Goal: Task Accomplishment & Management: Complete application form

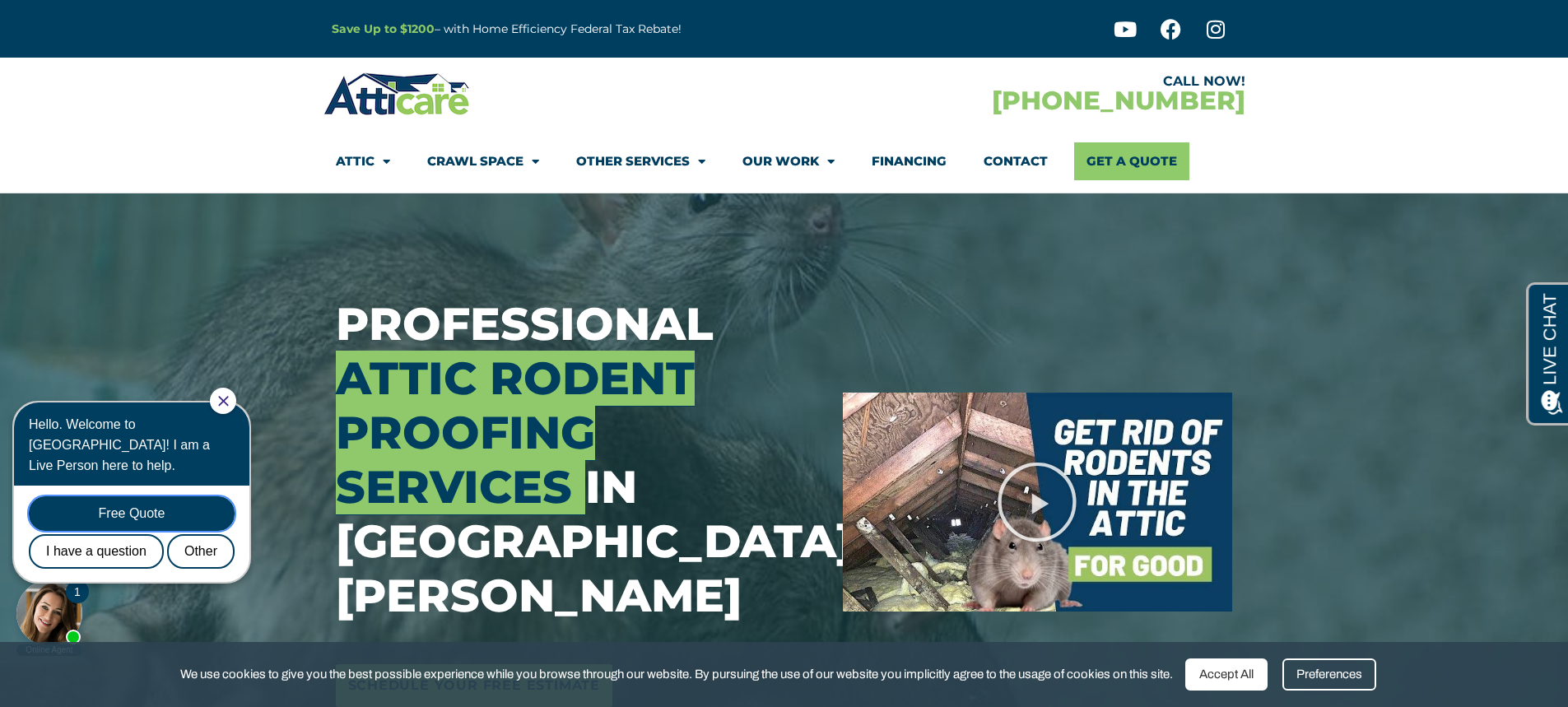
click at [169, 496] on div "Free Quote" at bounding box center [131, 513] width 206 height 34
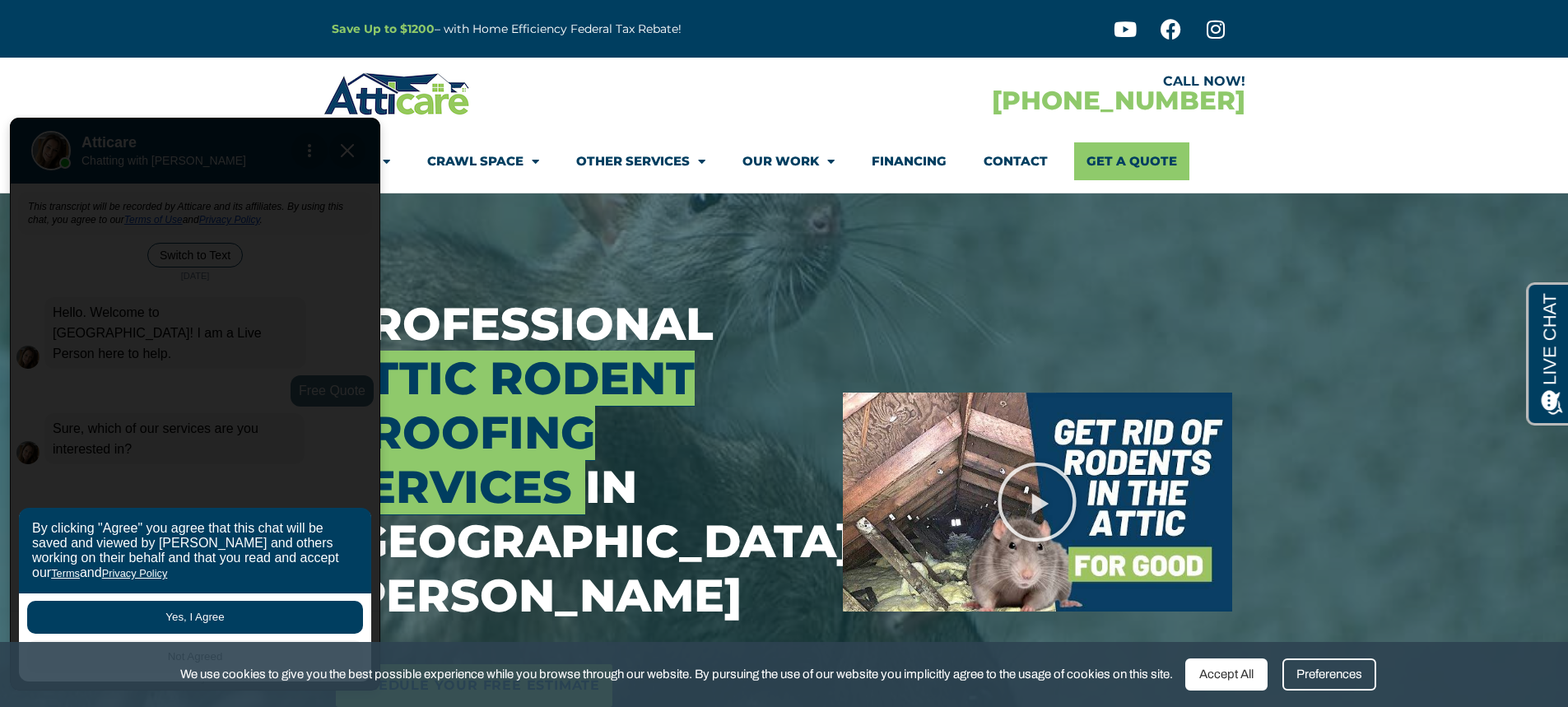
click at [228, 618] on button "Yes, I Agree" at bounding box center [195, 617] width 336 height 33
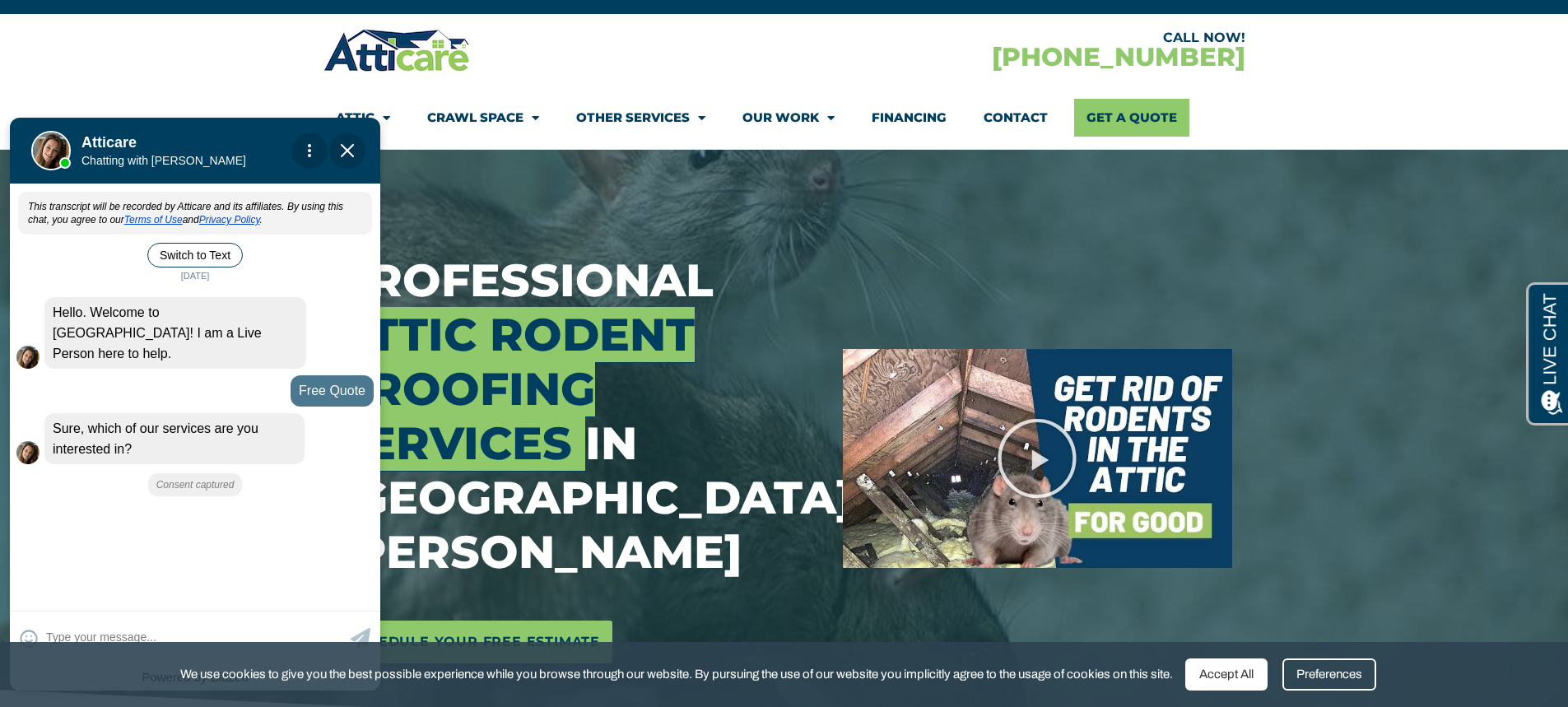
scroll to position [82, 0]
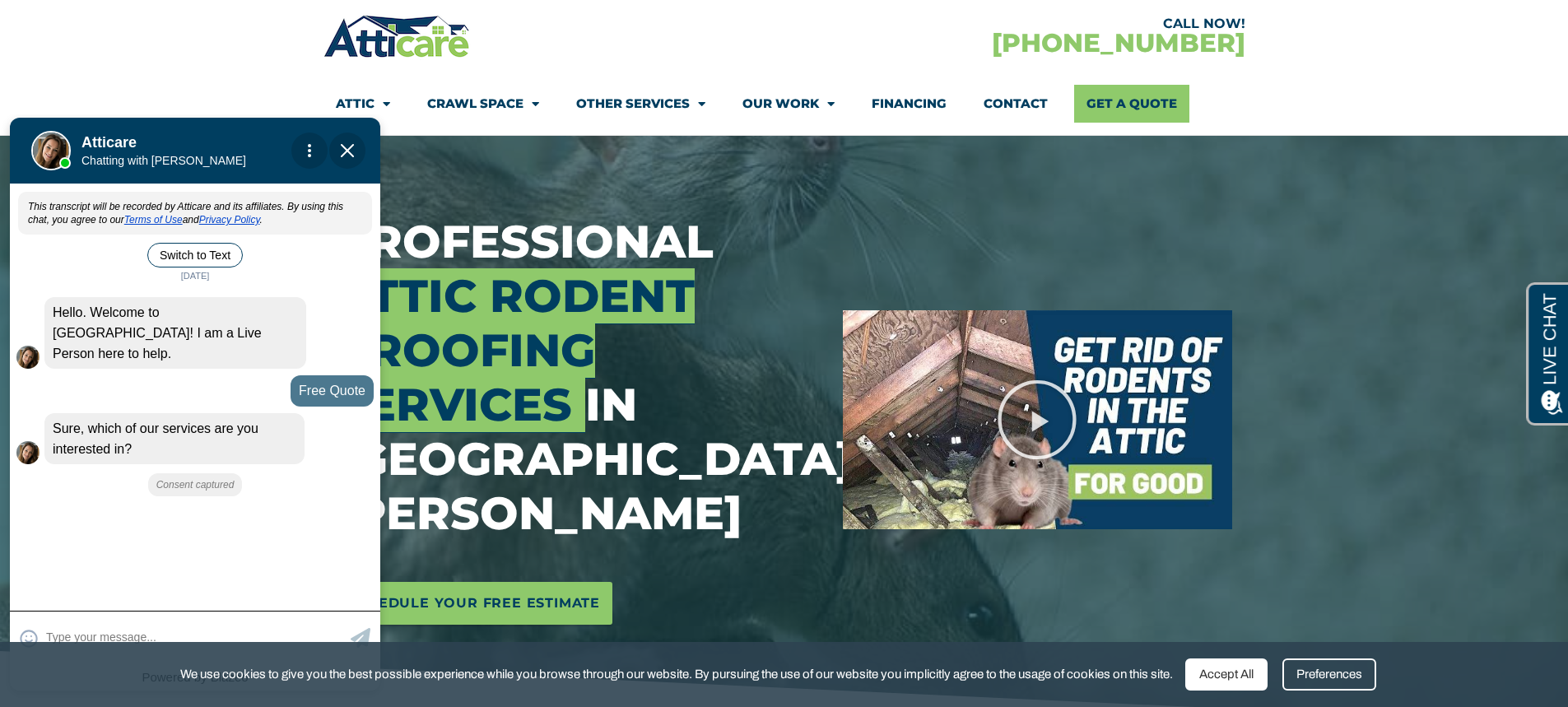
click at [273, 618] on div "😀 😁 😂 😃 😄 😅 😆 😇 😈 😉 😊 😋 😌 😍 😎 😏 😐 😑 😒 😓 😔 😕 😖 😗 😘 😛 😝 😞 😟 😠 😡 😢 😣 😤 😥 😦" at bounding box center [194, 637] width 370 height 52
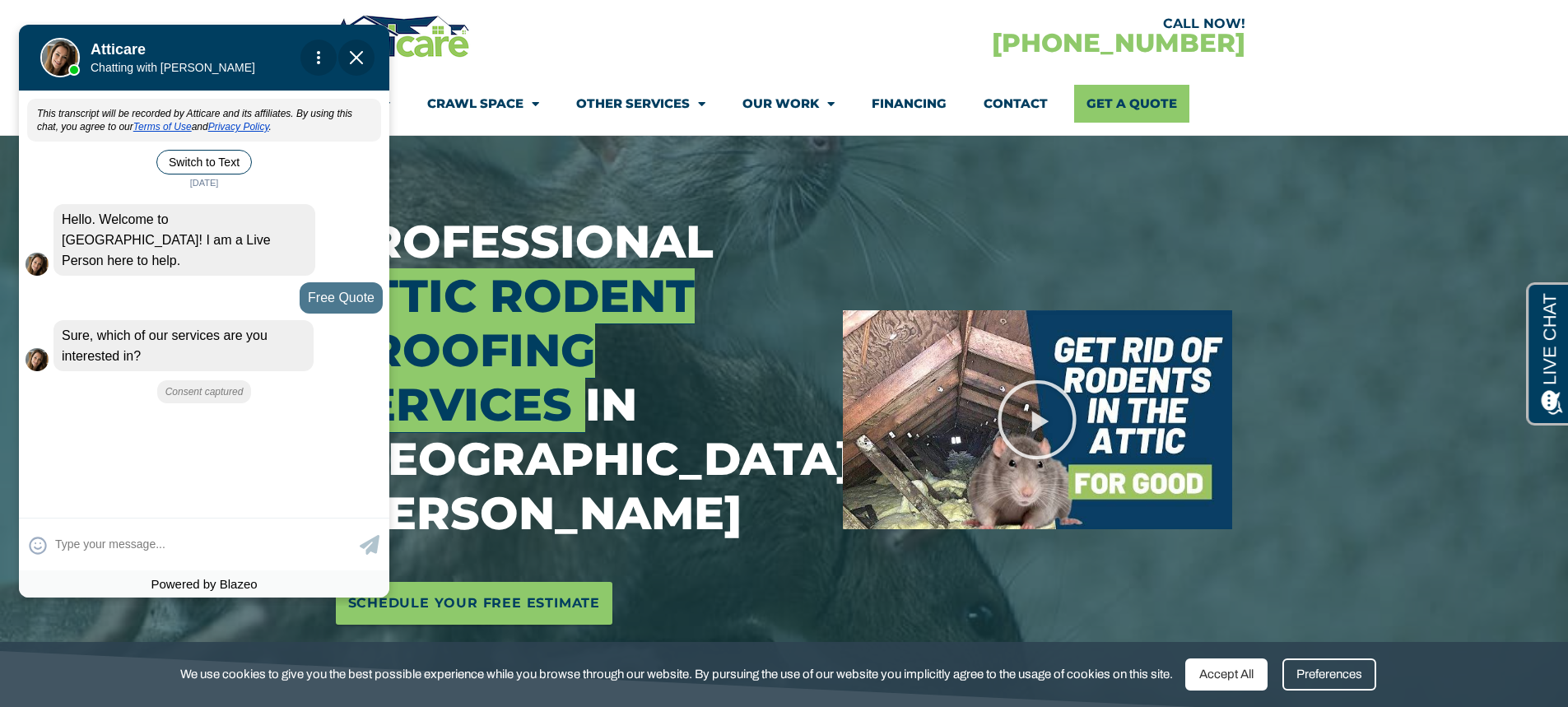
drag, startPoint x: 240, startPoint y: 154, endPoint x: 249, endPoint y: 61, distance: 93.4
click at [249, 61] on div at bounding box center [198, 53] width 230 height 66
click at [169, 544] on textarea at bounding box center [205, 544] width 300 height 32
type input "Need a quote for rodent exclus"
type textarea "Need a quote for rodent exclusion in my attic"
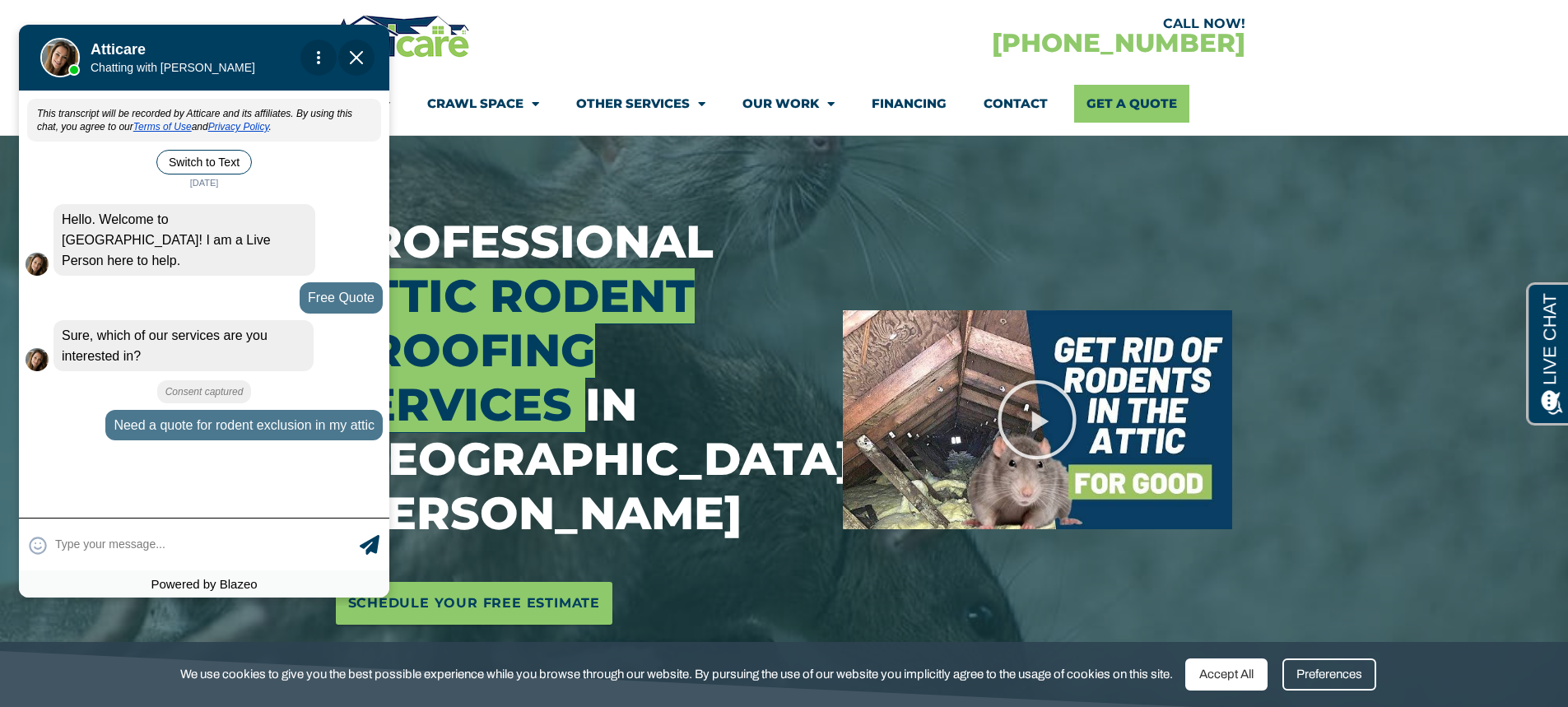
scroll to position [44, 0]
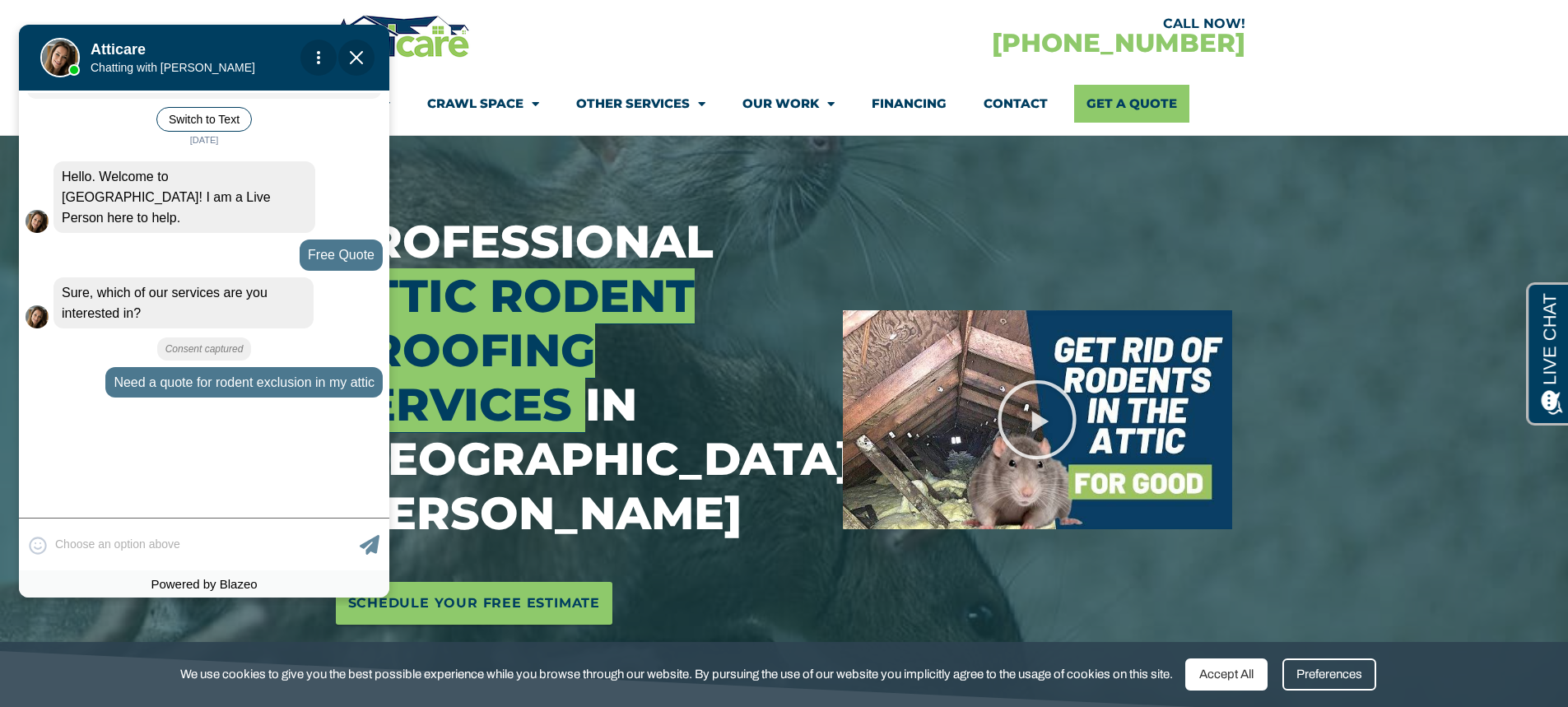
click at [176, 544] on div "😀 😁 😂 😃 😄 😅 😆 😇 😈 😉 😊 😋 😌 😍 😎 😏 😐 😑 😒 😓 😔 😕 😖 😗 😘 😛 😝 😞 😟 😠 😡 😢 😣 😤 😥 😦 Skip ph…" at bounding box center [204, 543] width 370 height 52
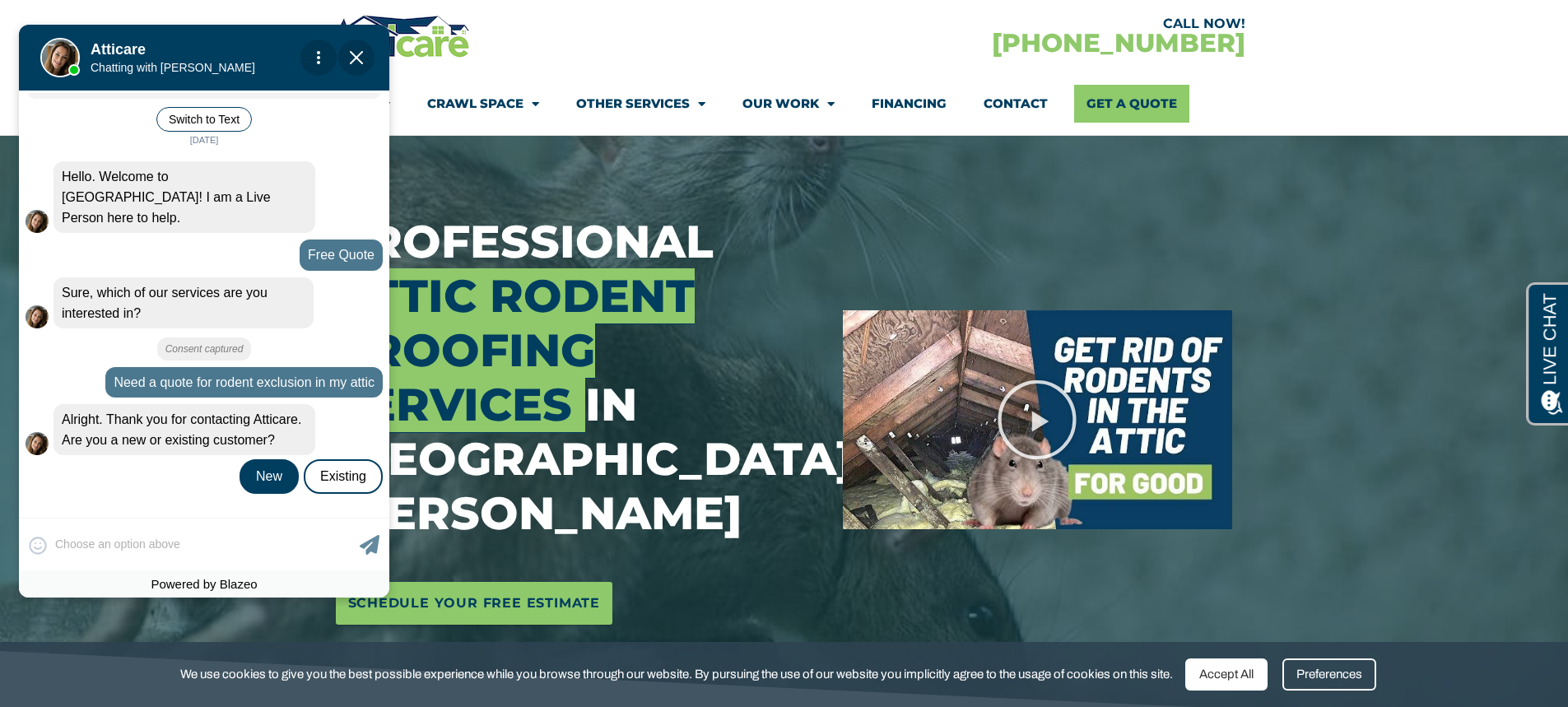
click at [262, 465] on div "New" at bounding box center [270, 476] width 60 height 34
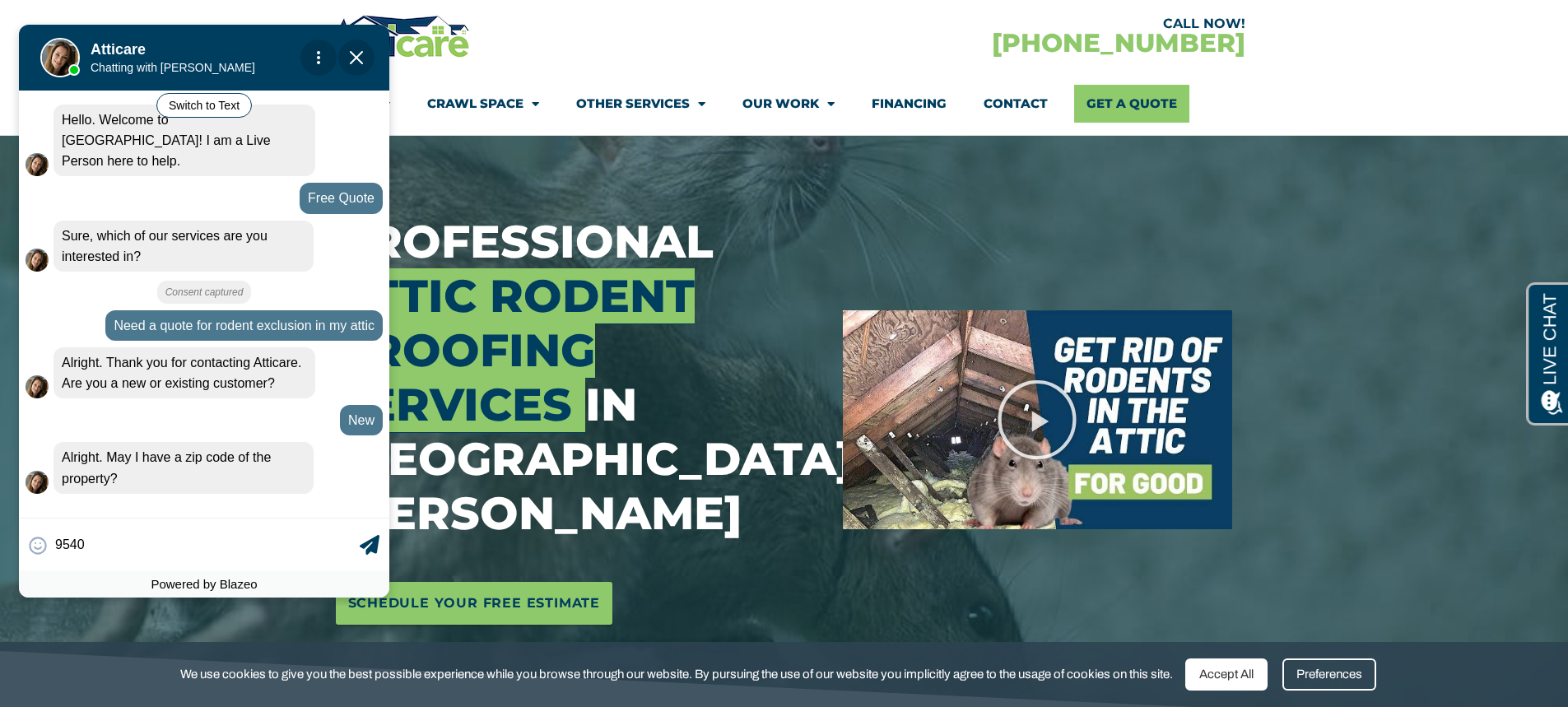
type input "95409"
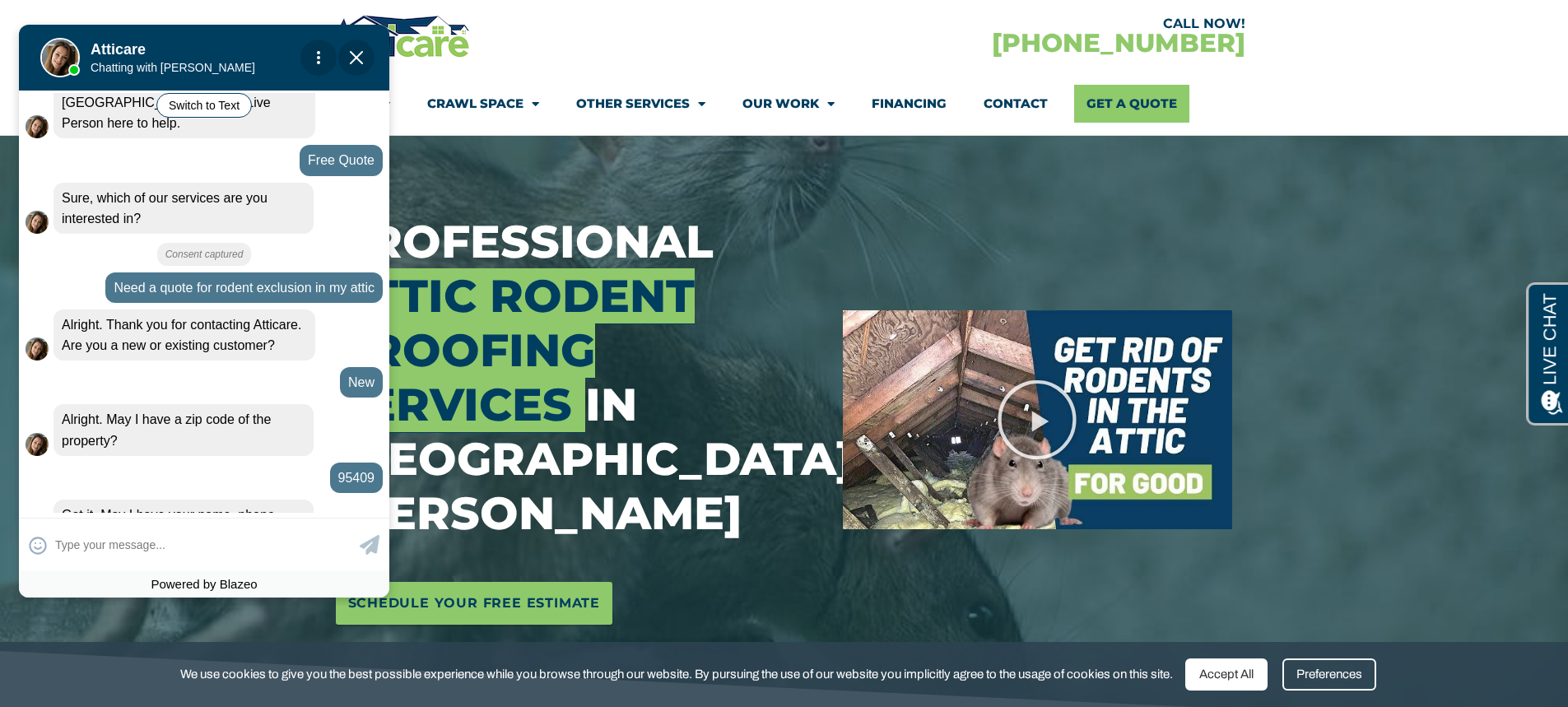
scroll to position [195, 0]
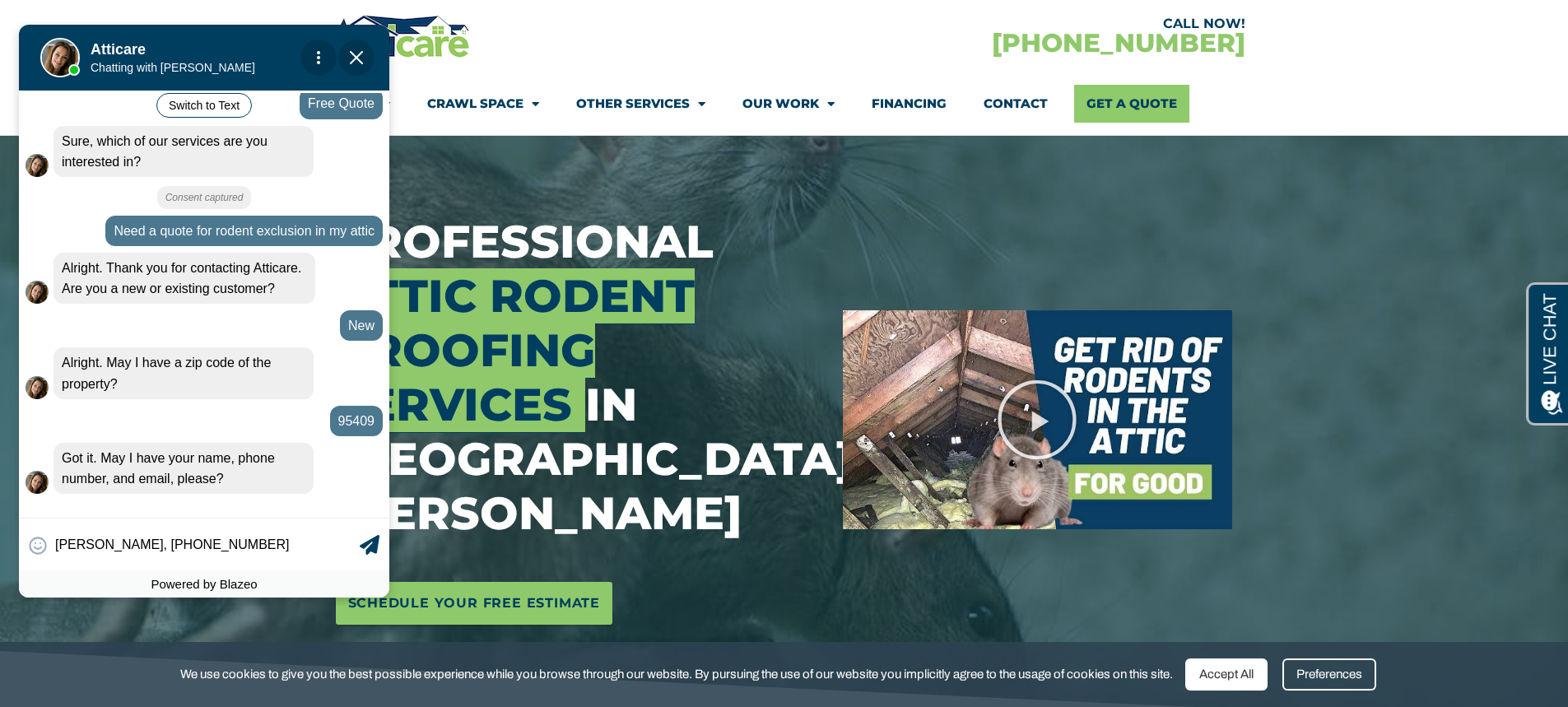
type input "[PERSON_NAME], [PHONE_NUMBER],"
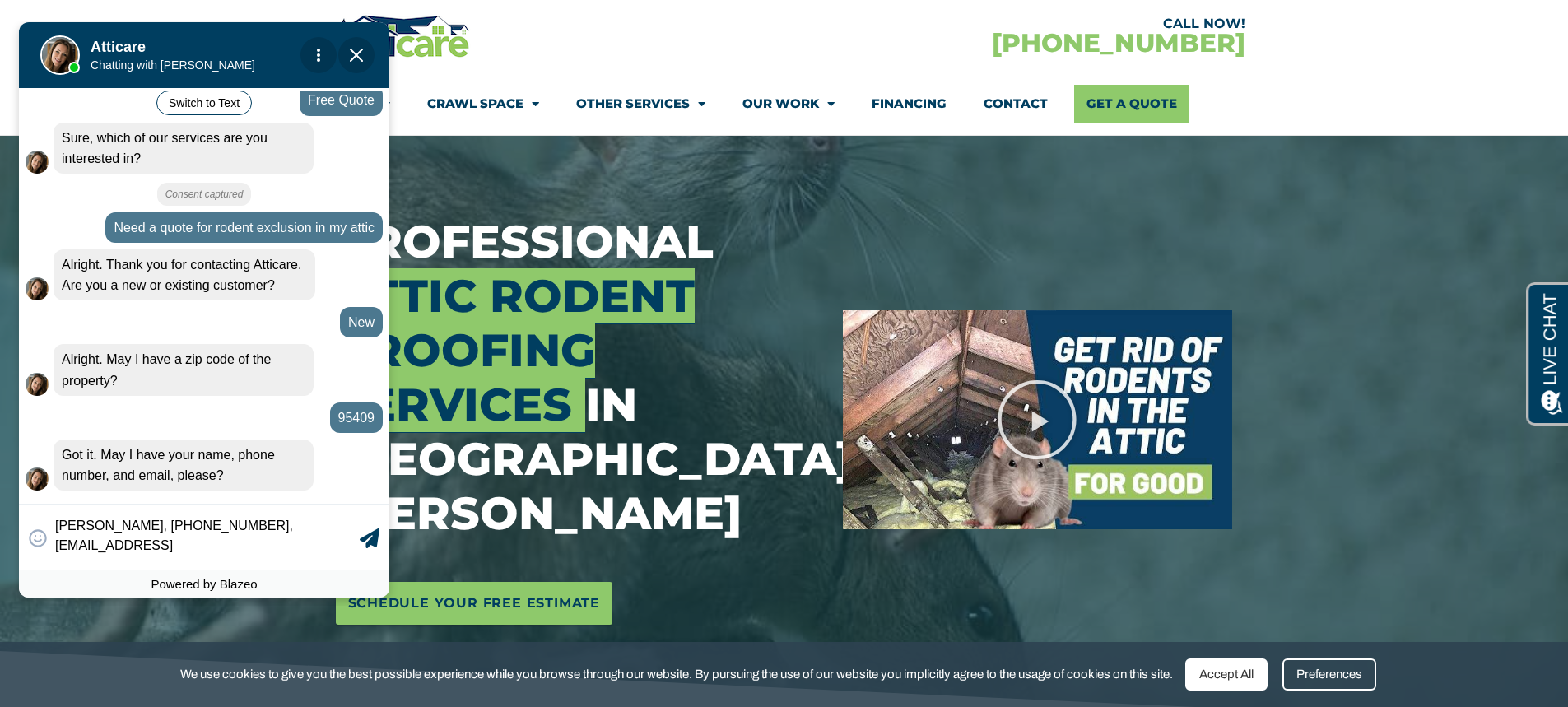
scroll to position [206, 0]
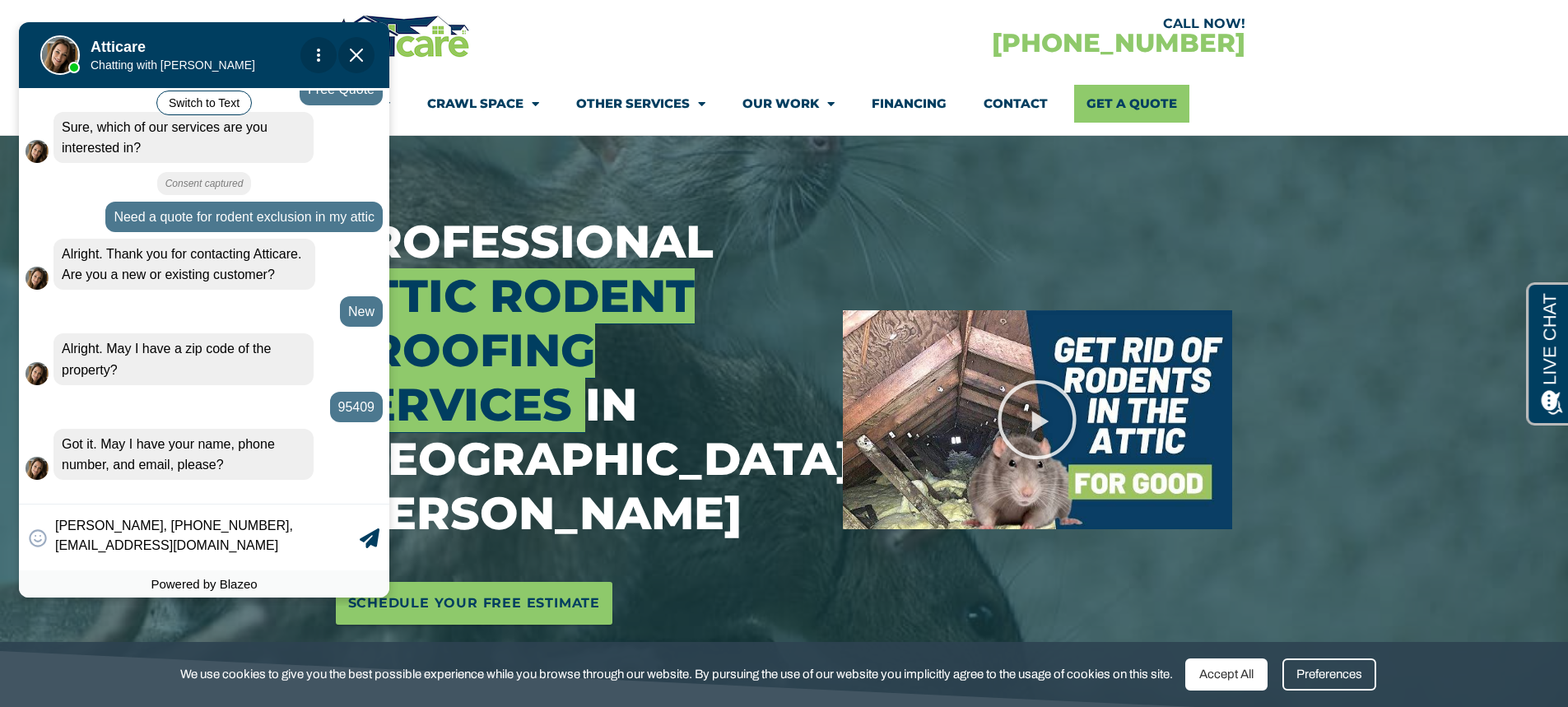
type textarea "[PERSON_NAME], [PHONE_NUMBER], [EMAIL_ADDRESS][DOMAIN_NAME]"
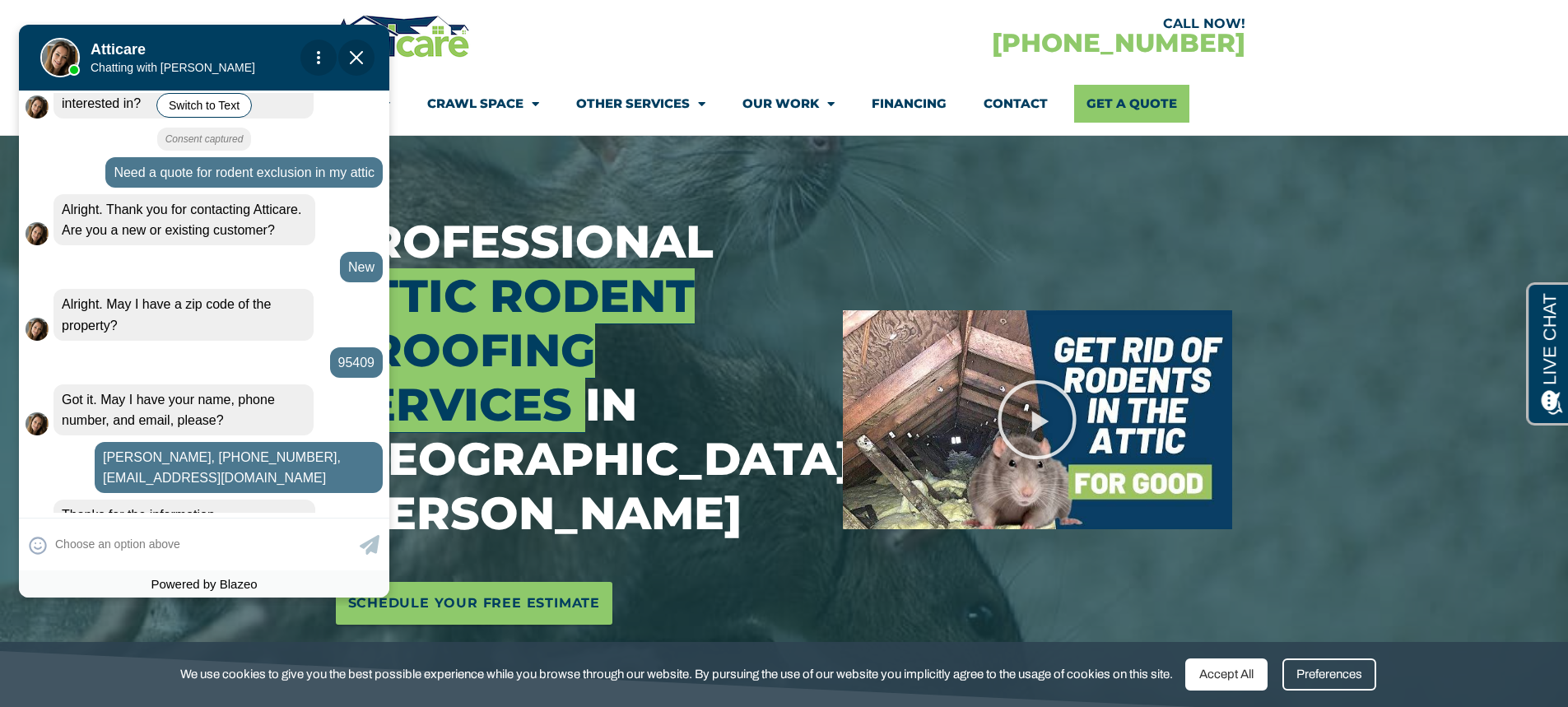
scroll to position [411, 0]
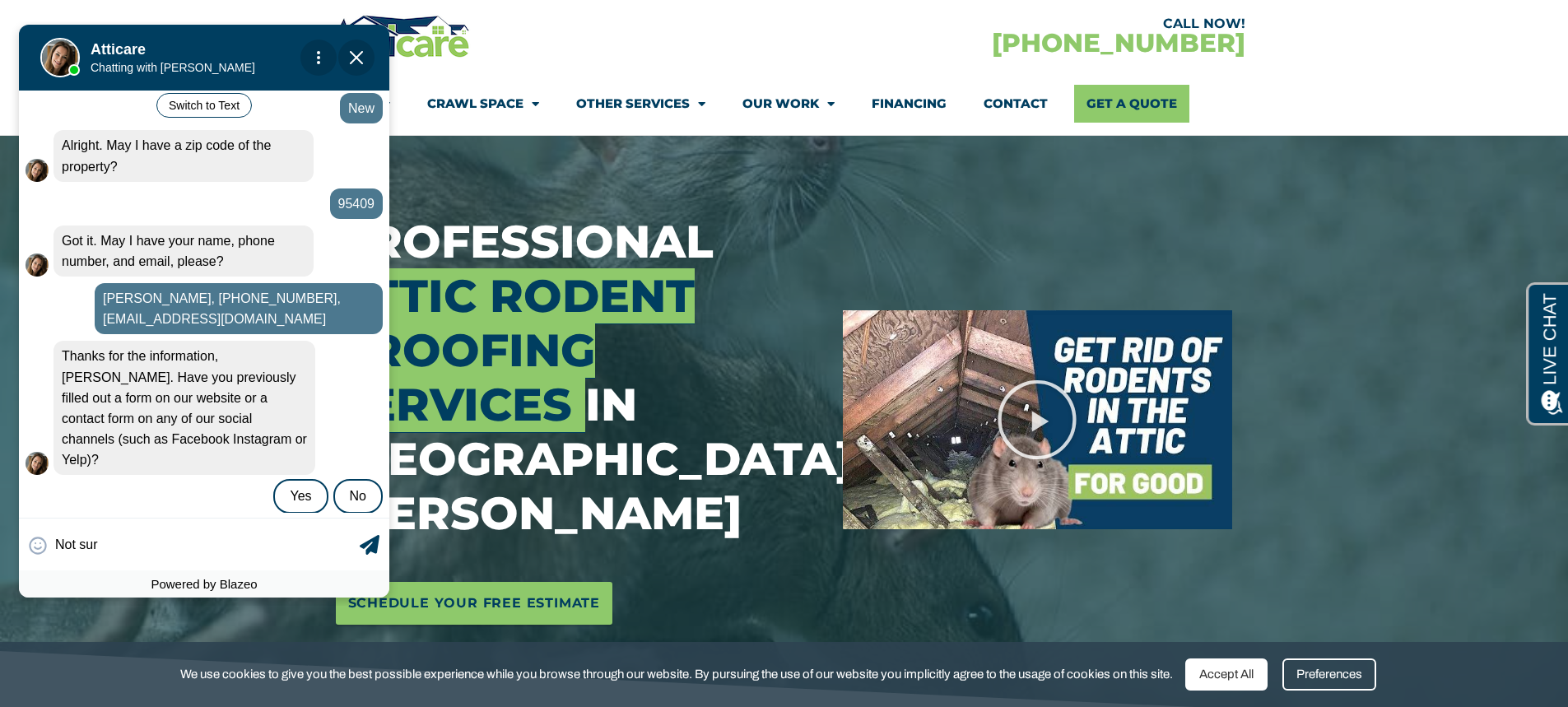
type input "Not sure"
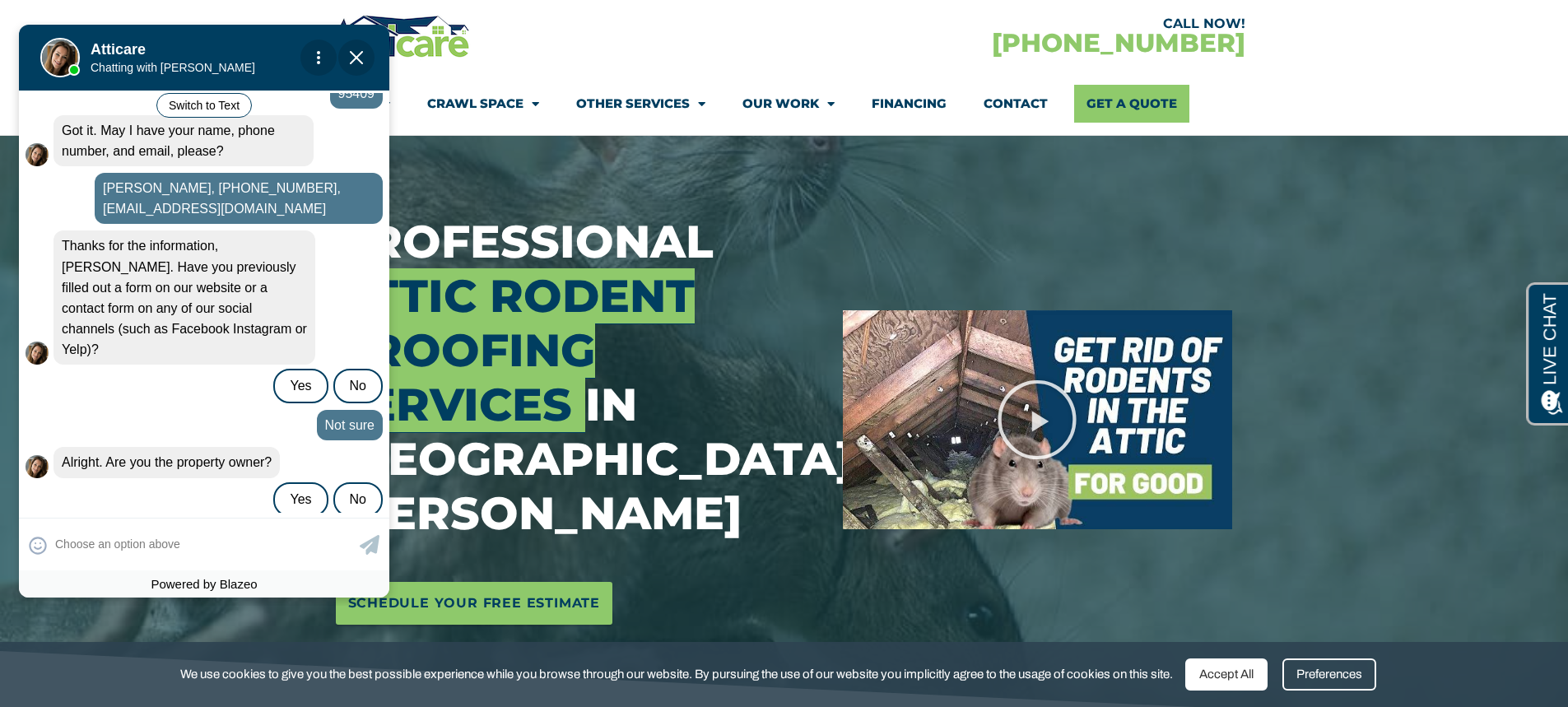
scroll to position [524, 0]
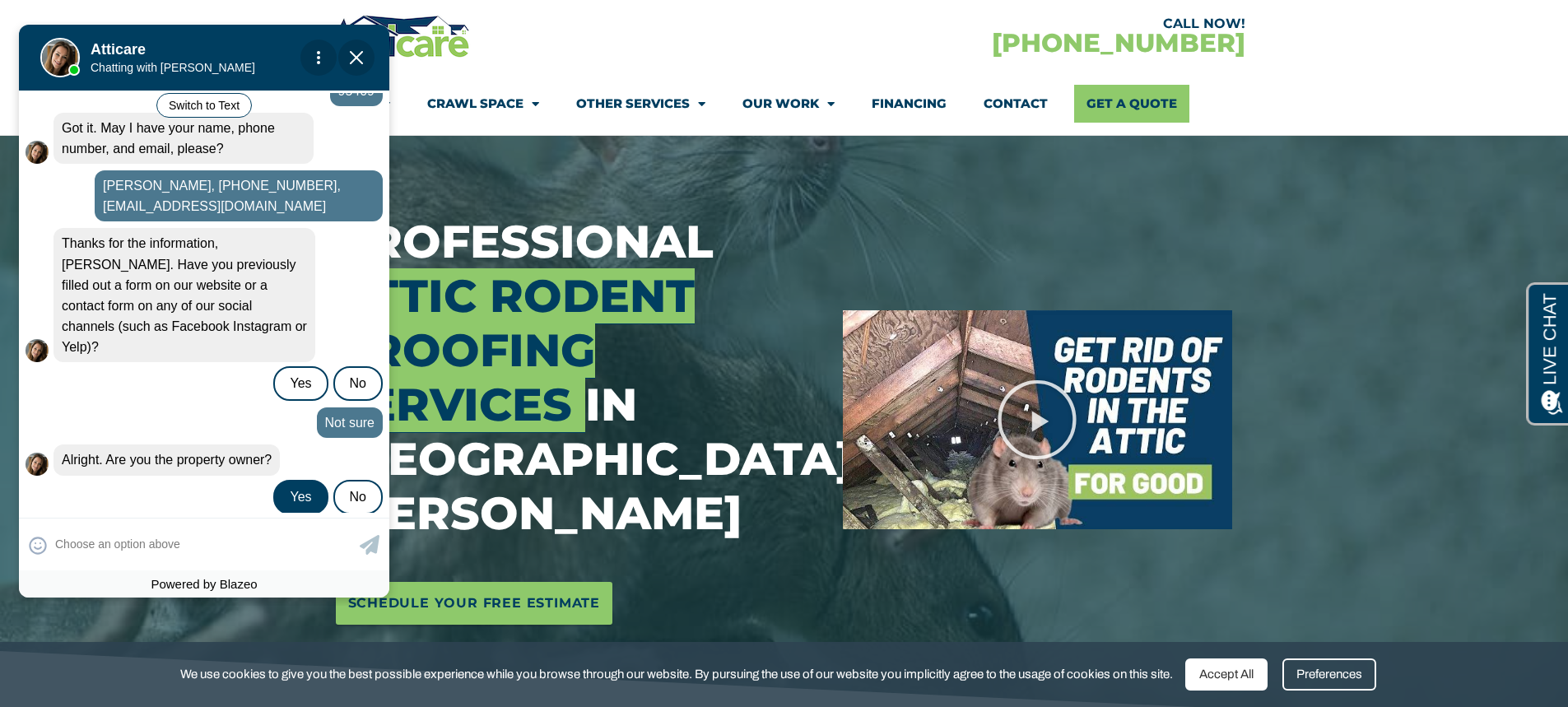
click at [306, 480] on div "Yes" at bounding box center [300, 496] width 54 height 34
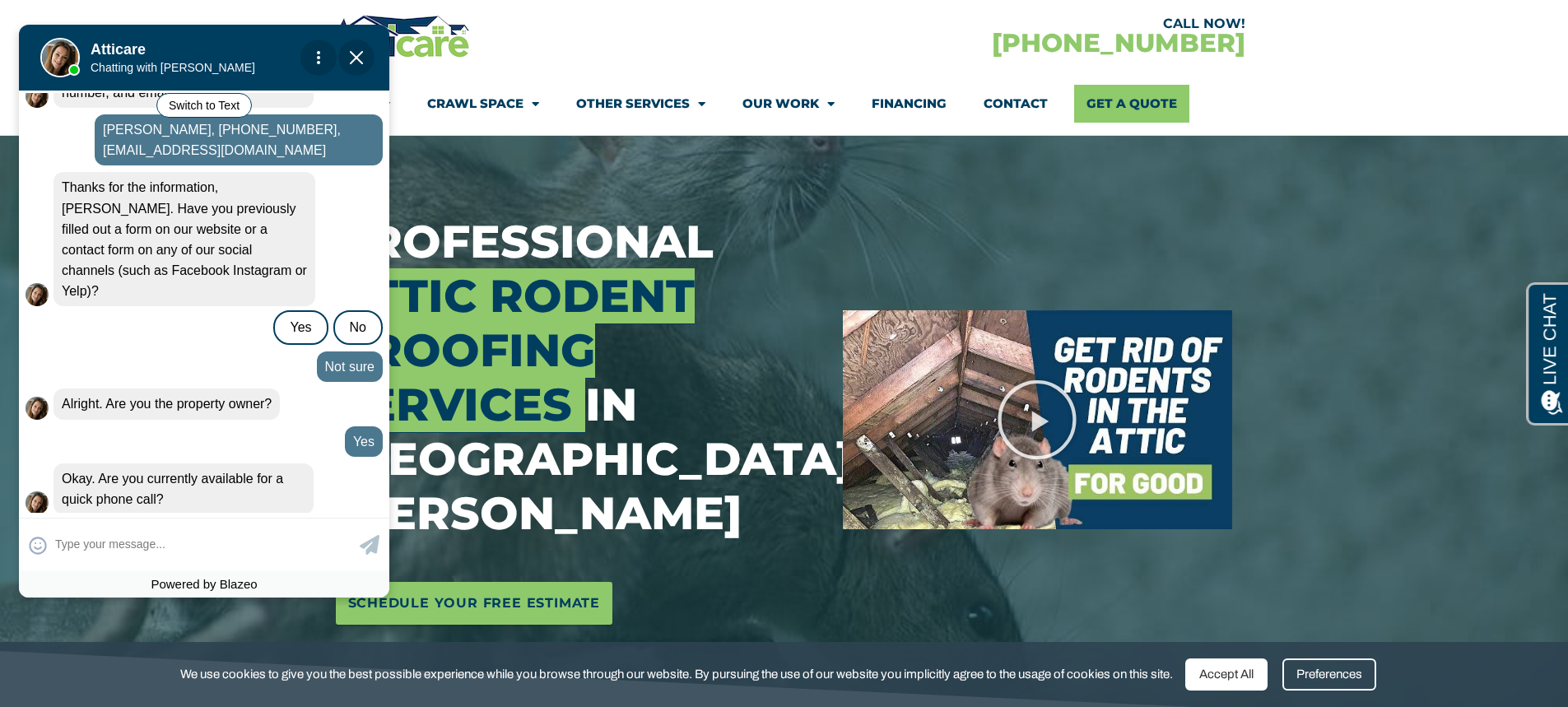
scroll to position [581, 0]
type input "yes"
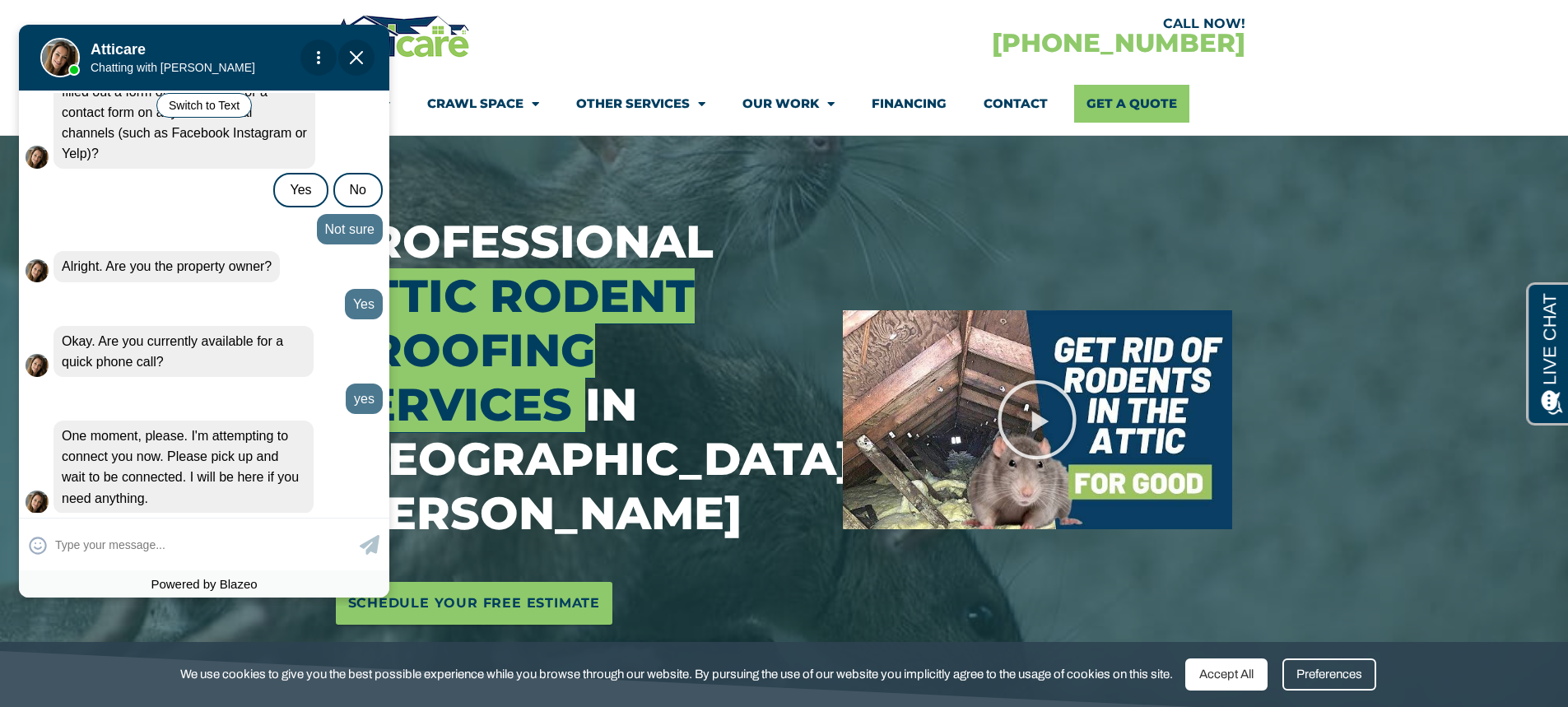
scroll to position [772, 0]
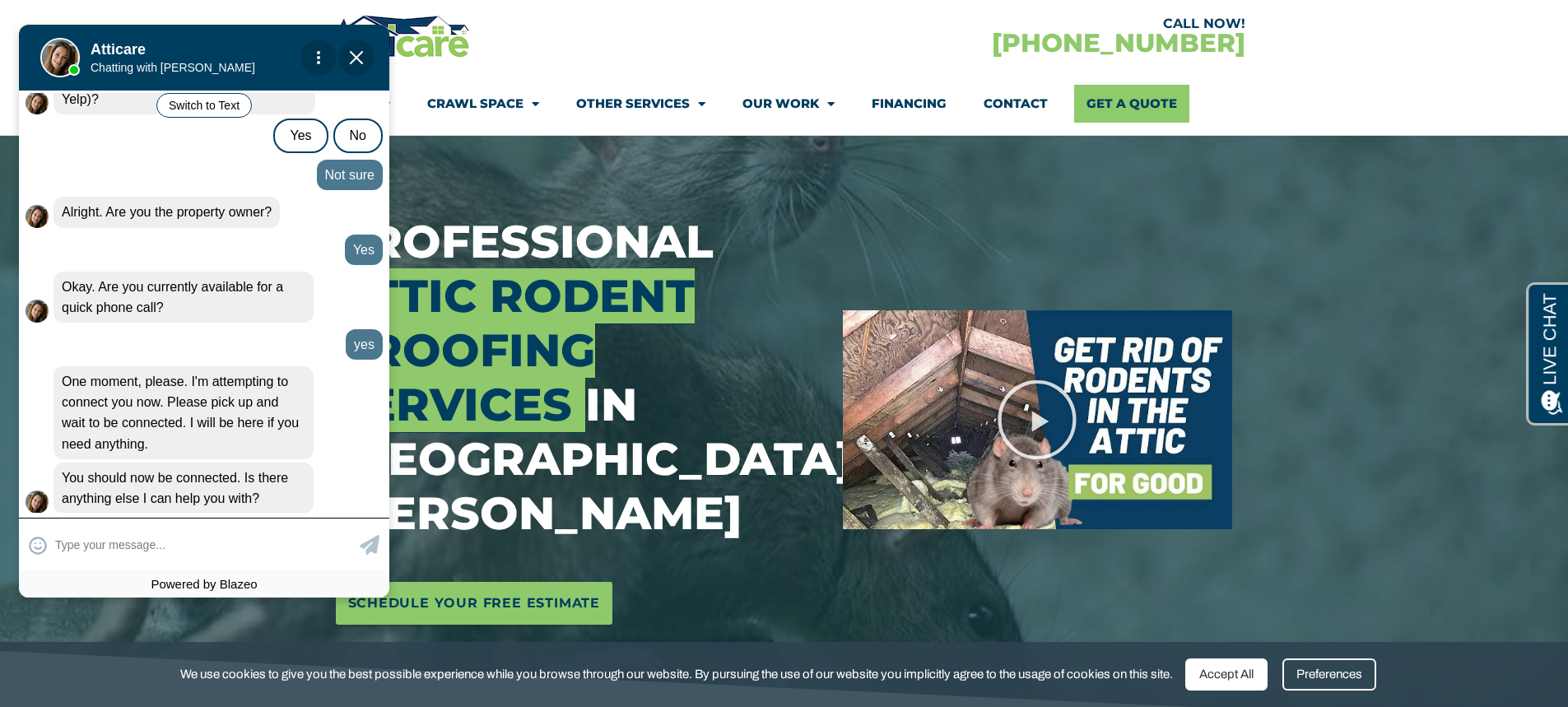
click at [243, 545] on input "text" at bounding box center [205, 544] width 300 height 32
type input "thats it"
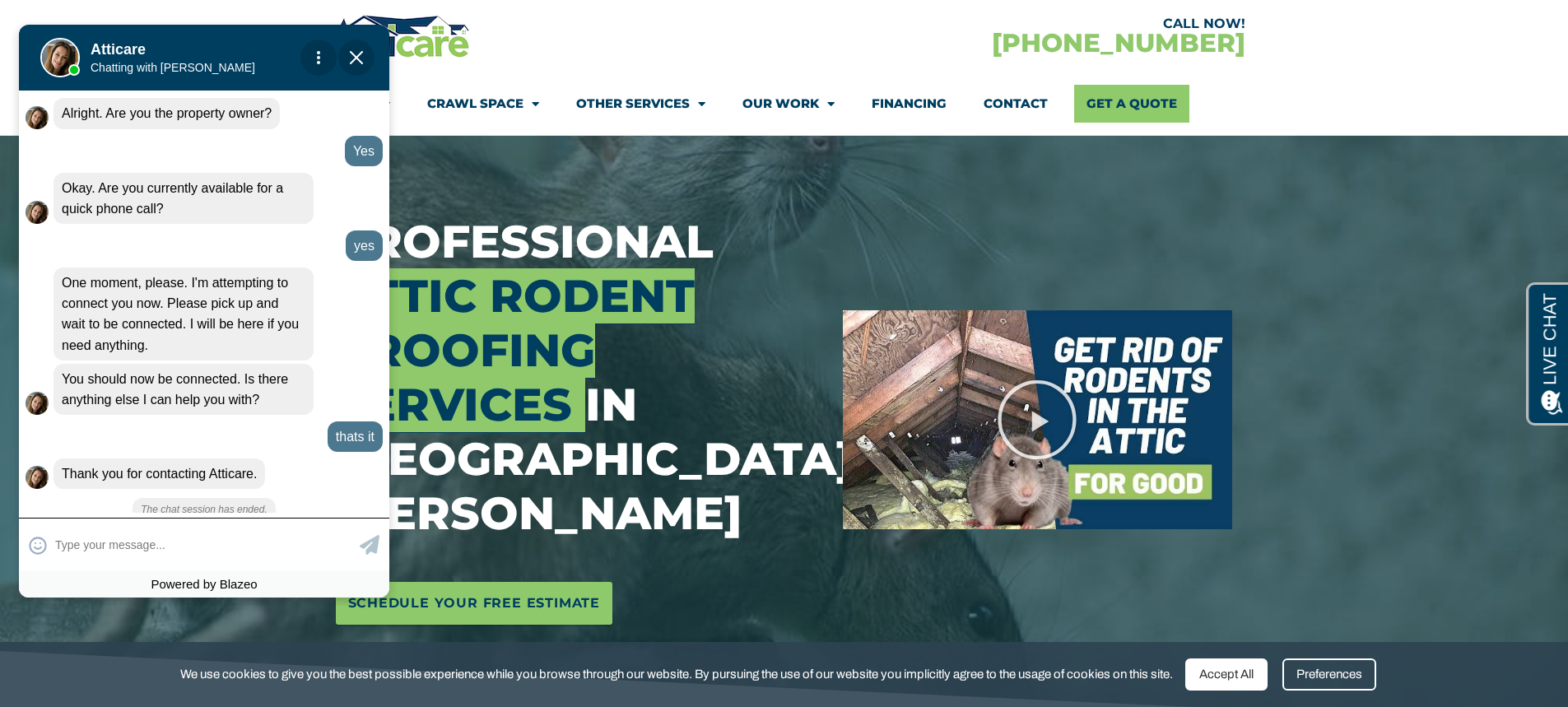
scroll to position [853, 0]
